Goal: Check status: Check status

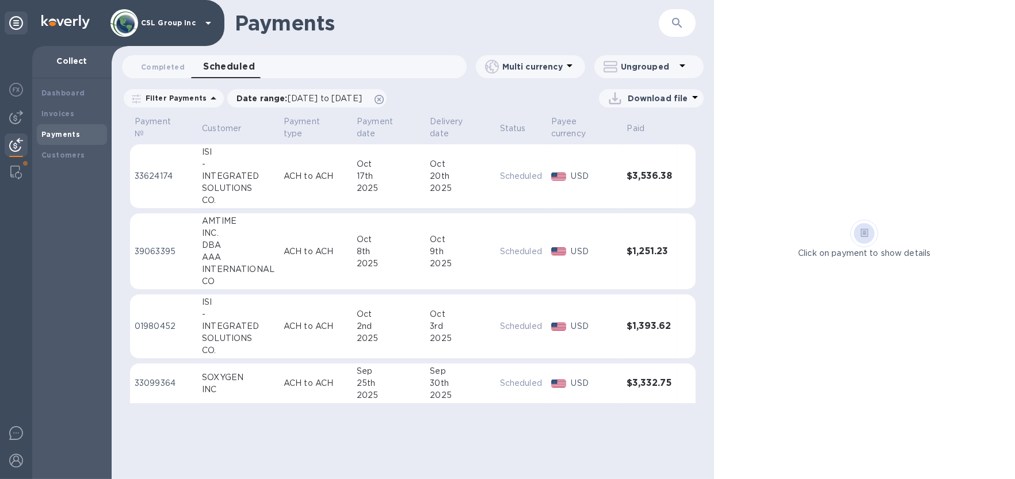
click at [294, 375] on td "ACH to ACH" at bounding box center [315, 384] width 73 height 40
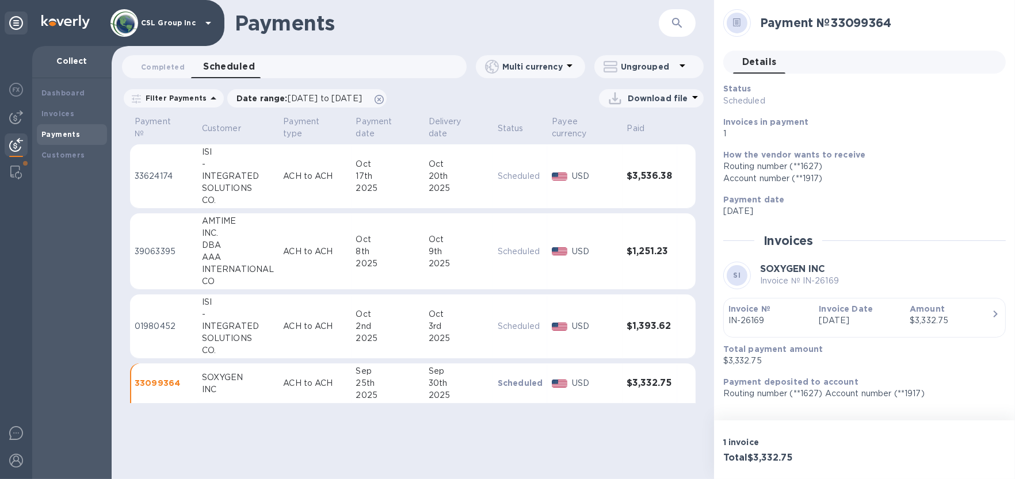
click at [642, 389] on h3 "$3,332.75" at bounding box center [649, 383] width 45 height 11
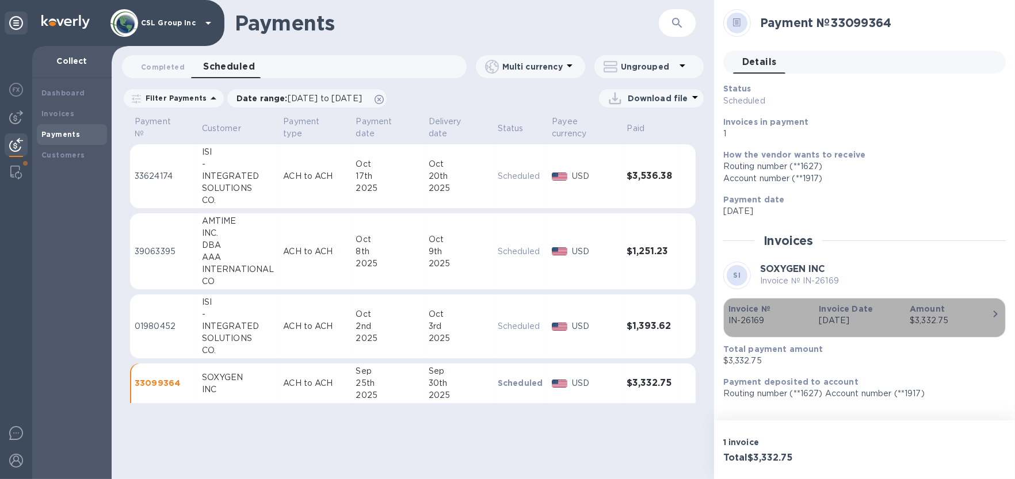
click at [991, 320] on icon "button" at bounding box center [996, 314] width 14 height 14
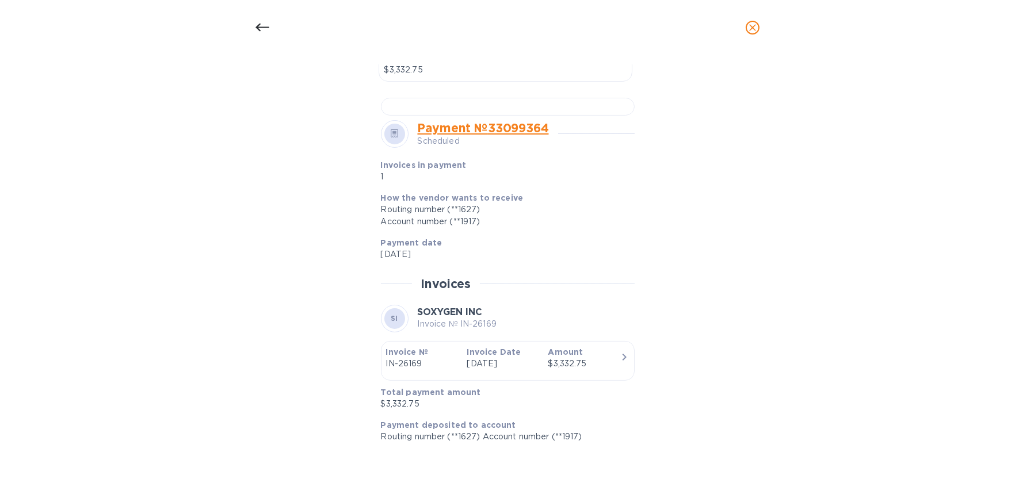
scroll to position [679, 0]
click at [751, 27] on icon "close" at bounding box center [753, 28] width 12 height 12
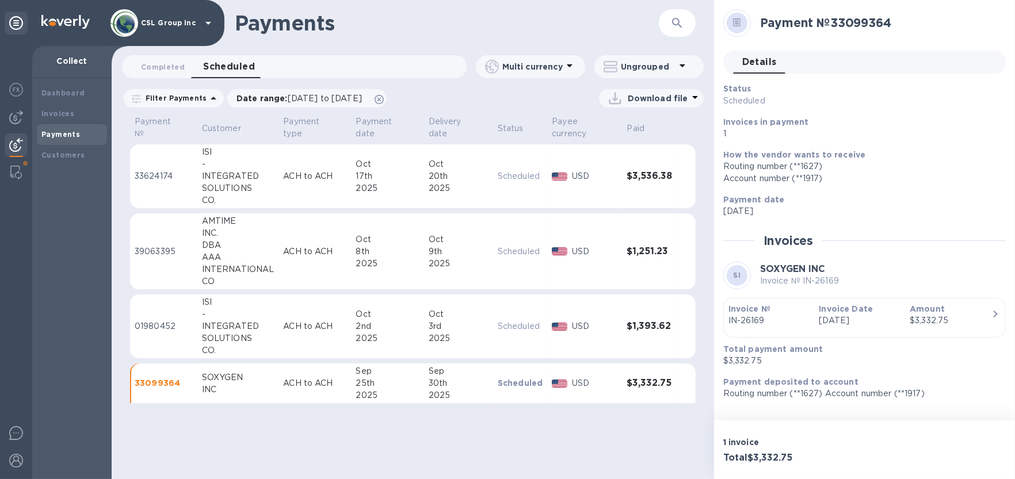
scroll to position [326, 0]
click at [166, 74] on button "Completed 0" at bounding box center [163, 66] width 62 height 23
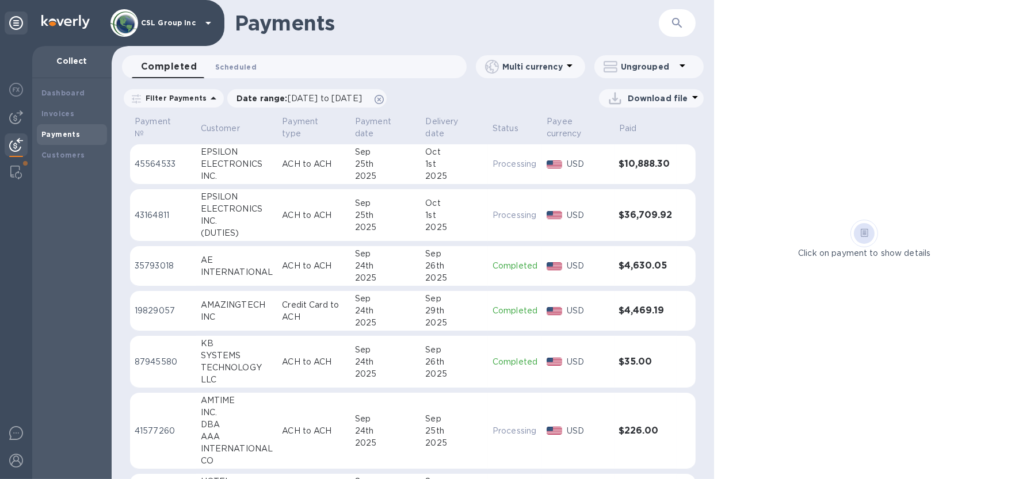
click at [234, 62] on span "Scheduled 0" at bounding box center [235, 67] width 41 height 12
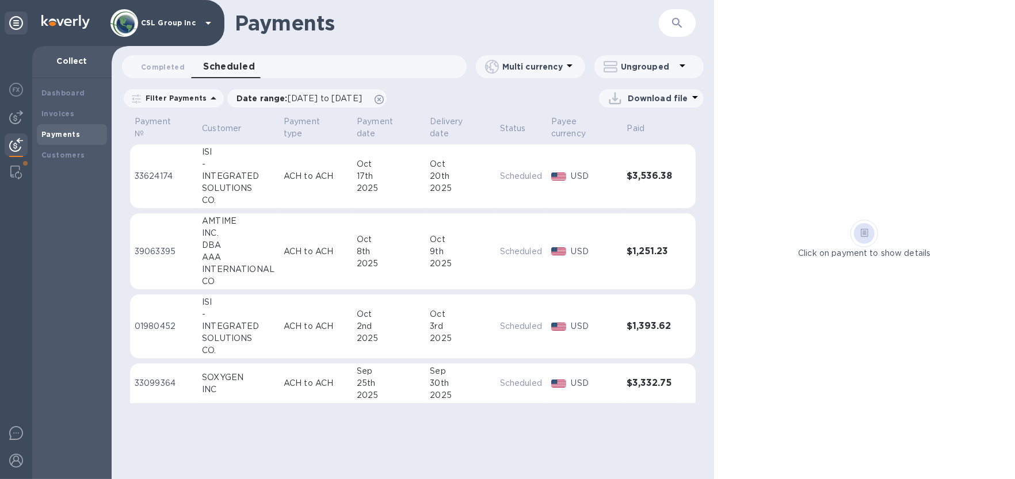
click at [202, 373] on div "SOXYGEN" at bounding box center [238, 378] width 73 height 12
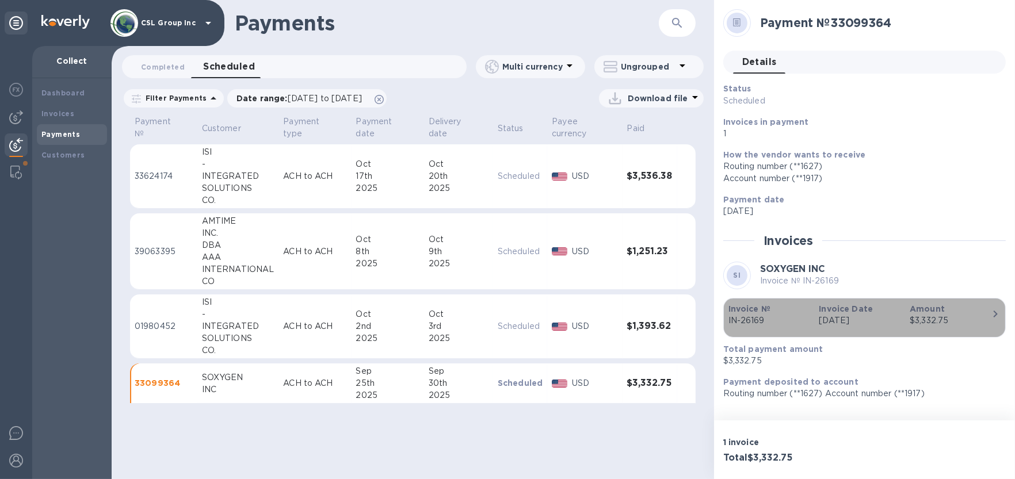
click at [845, 325] on p "[DATE]" at bounding box center [860, 321] width 82 height 12
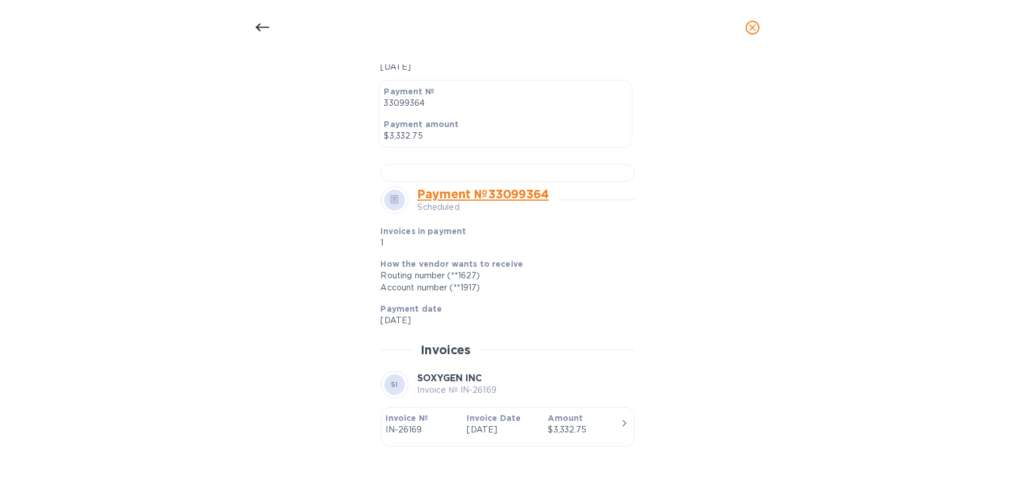
scroll to position [679, 0]
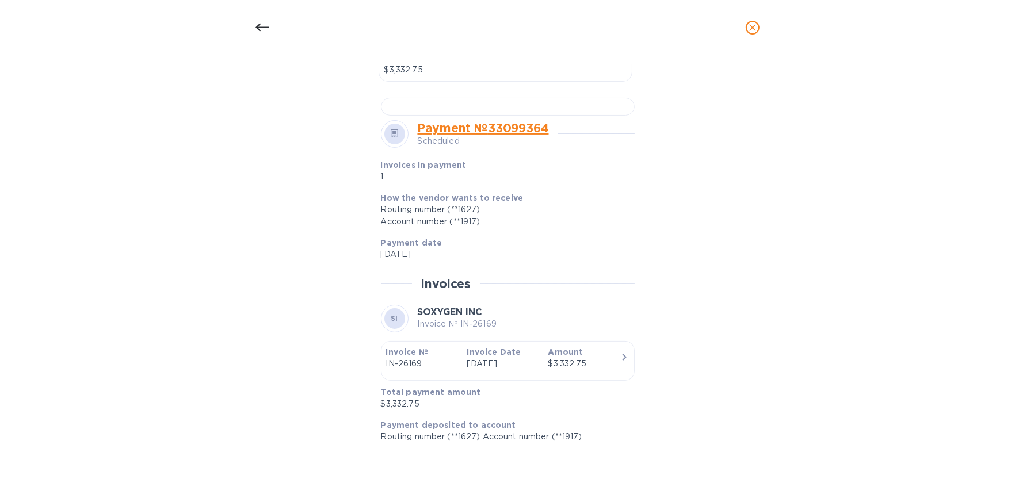
click at [541, 123] on link "Payment № 33099364" at bounding box center [483, 128] width 131 height 14
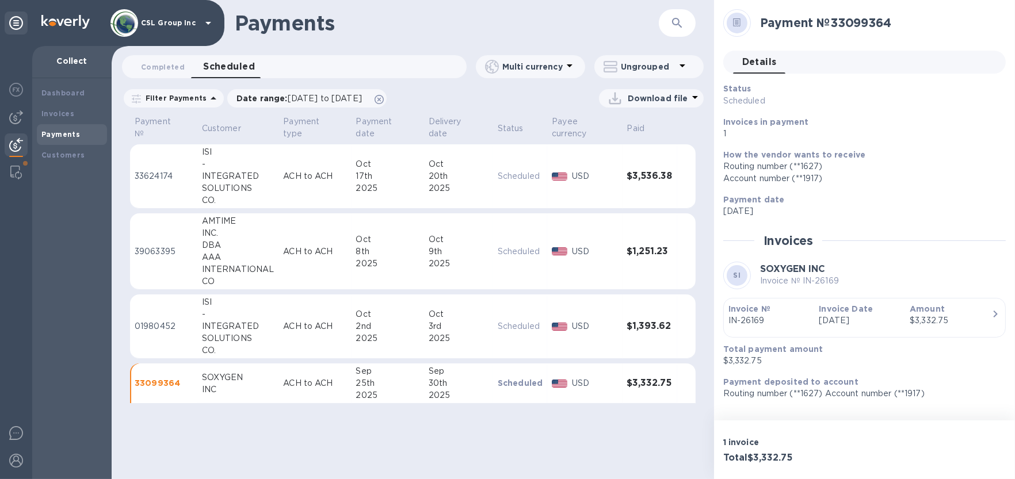
scroll to position [326, 0]
click at [844, 305] on b "Invoice Date" at bounding box center [846, 309] width 54 height 9
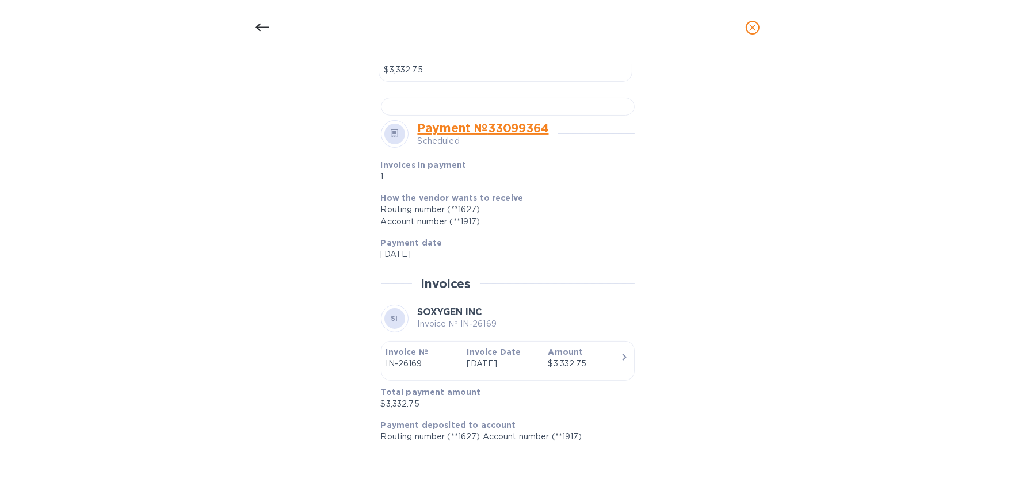
scroll to position [679, 0]
click at [756, 24] on icon "close" at bounding box center [753, 28] width 12 height 12
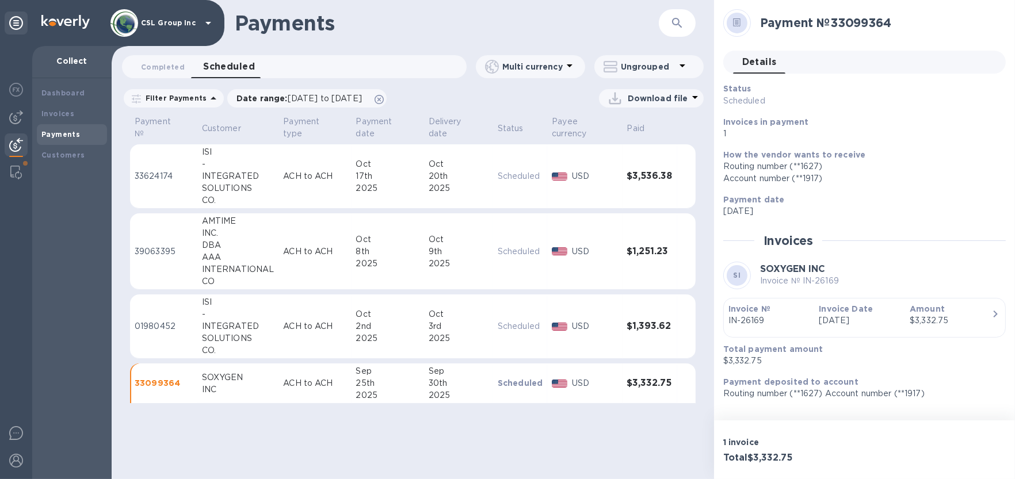
scroll to position [326, 0]
